Goal: Check status: Check status

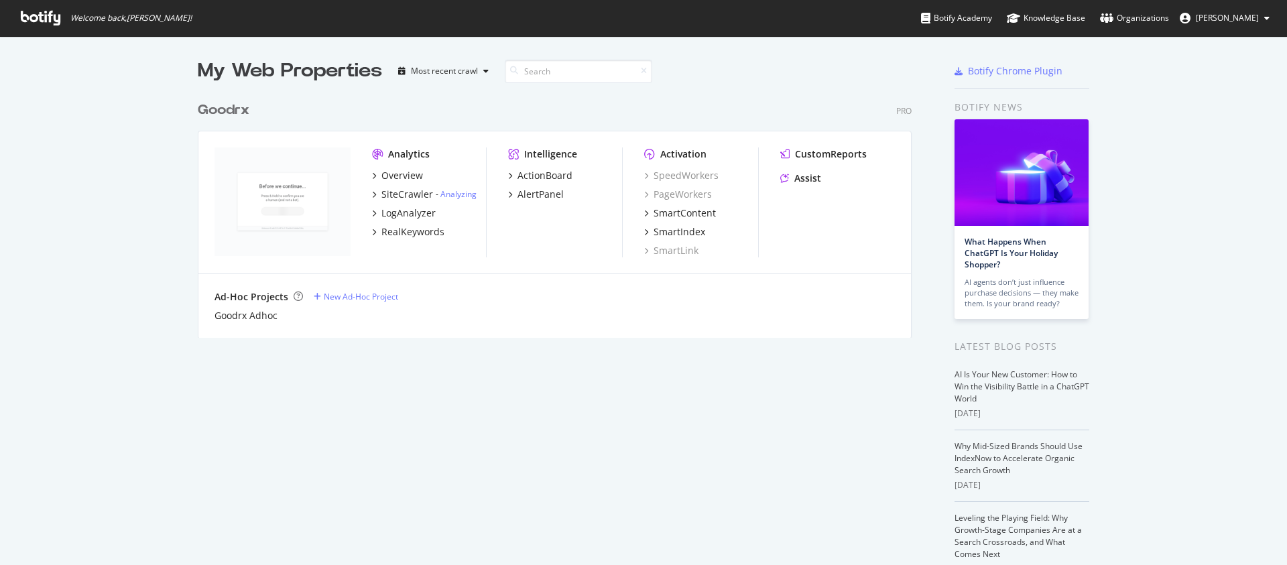
scroll to position [555, 1267]
click at [393, 194] on div "SiteCrawler" at bounding box center [407, 194] width 52 height 13
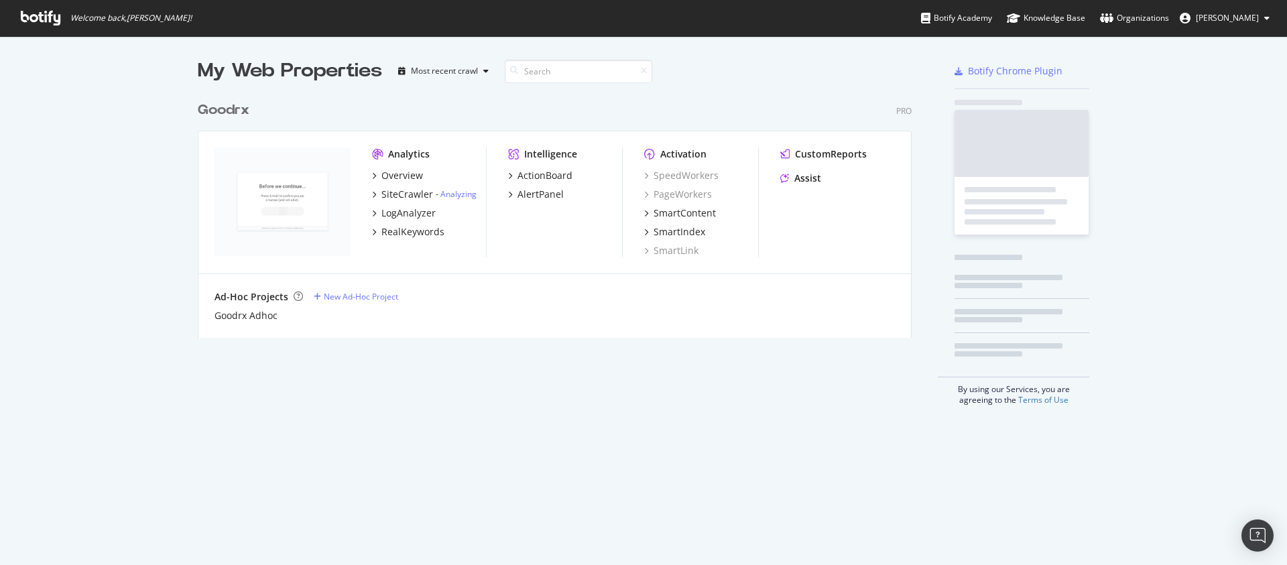
scroll to position [555, 1267]
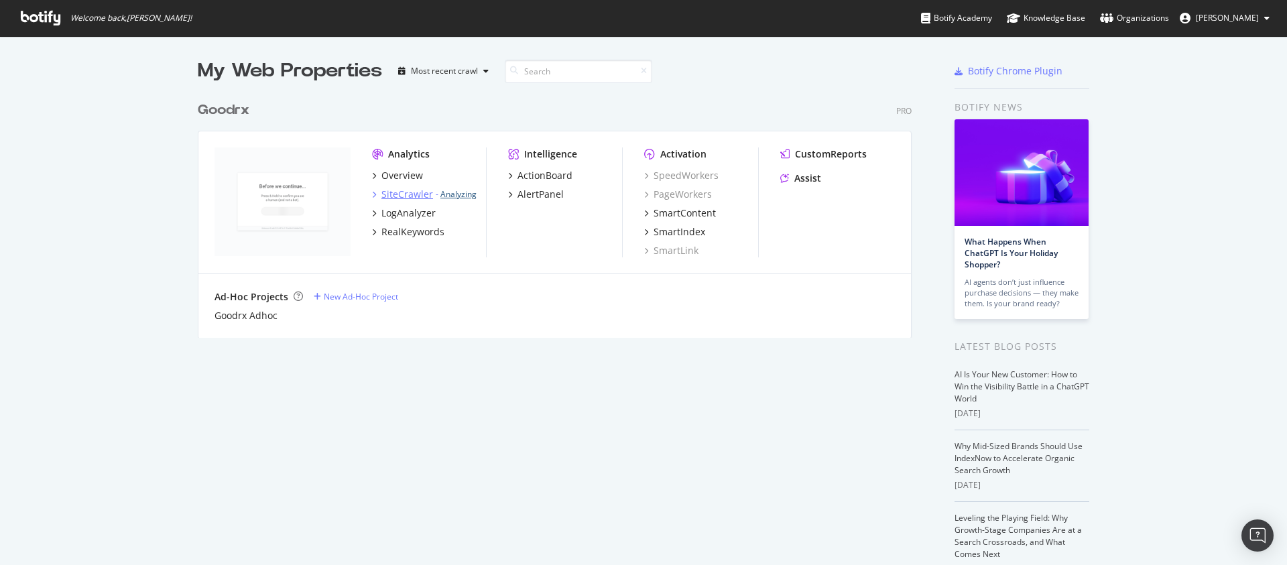
click at [448, 192] on link "Analyzing" at bounding box center [458, 193] width 36 height 11
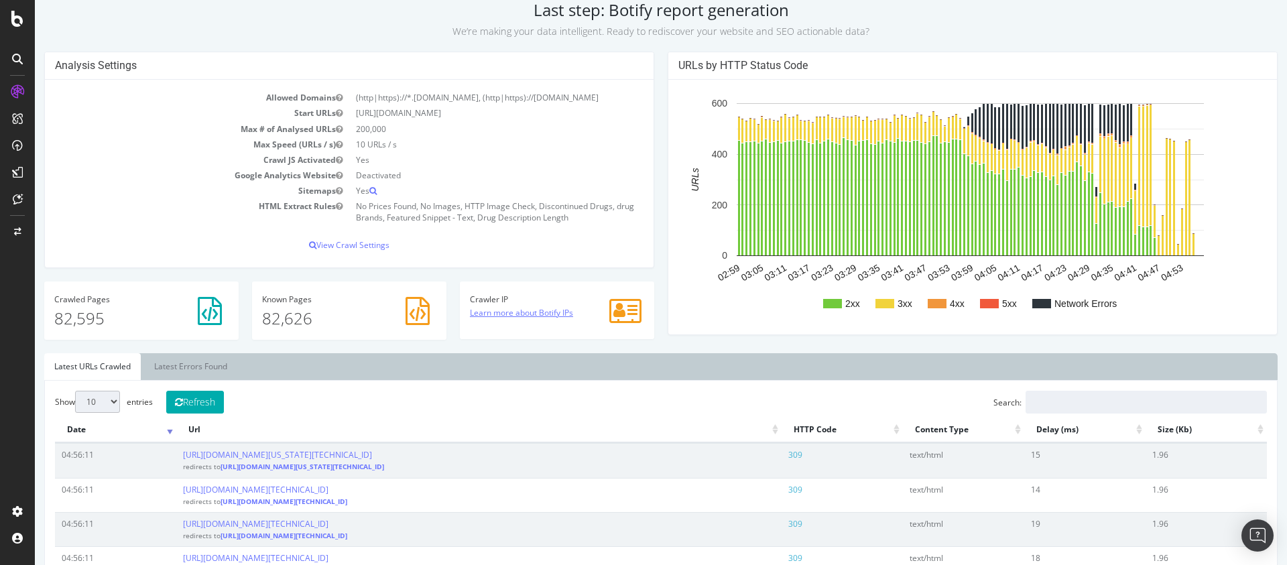
scroll to position [94, 0]
